Goal: Information Seeking & Learning: Learn about a topic

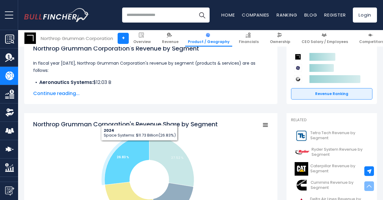
scroll to position [102, 0]
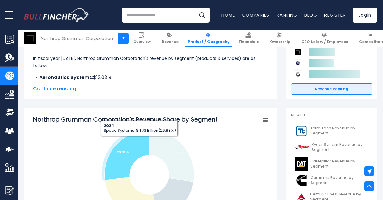
click at [135, 146] on icon "Northrop Grumman Corporation's Revenue Share by Segment" at bounding box center [127, 156] width 45 height 50
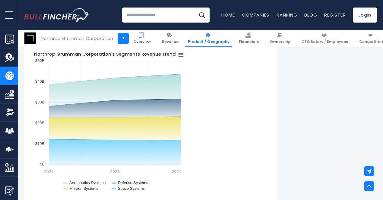
scroll to position [427, 0]
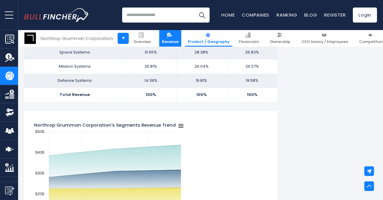
click at [162, 42] on span "Revenue" at bounding box center [170, 41] width 17 height 5
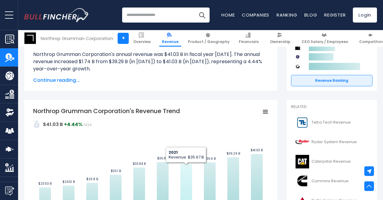
scroll to position [79, 0]
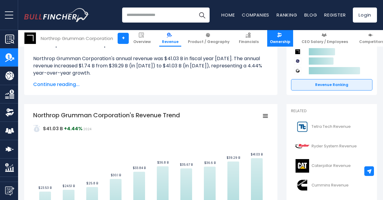
click at [272, 38] on link "Ownership" at bounding box center [280, 38] width 26 height 17
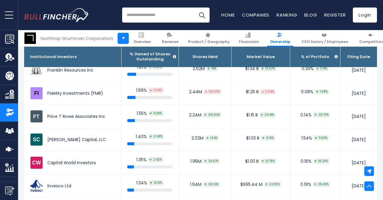
scroll to position [625, 0]
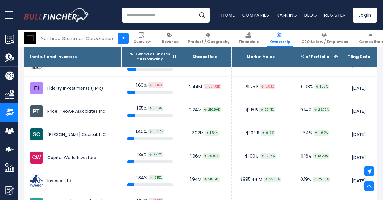
click at [250, 65] on th "Market Value" at bounding box center [260, 57] width 58 height 20
click at [251, 60] on th "Market Value" at bounding box center [260, 57] width 58 height 20
click at [250, 59] on th "Market Value" at bounding box center [260, 57] width 58 height 20
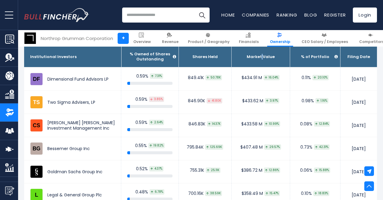
scroll to position [1071, 0]
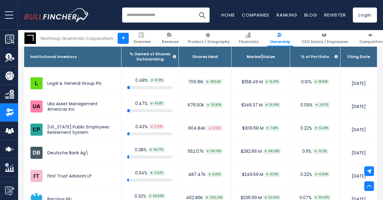
click at [10, 166] on img "Company Market Cap" at bounding box center [9, 167] width 9 height 9
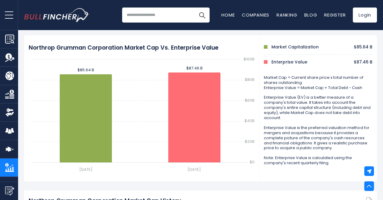
scroll to position [260, 0]
